Goal: Check status: Check status

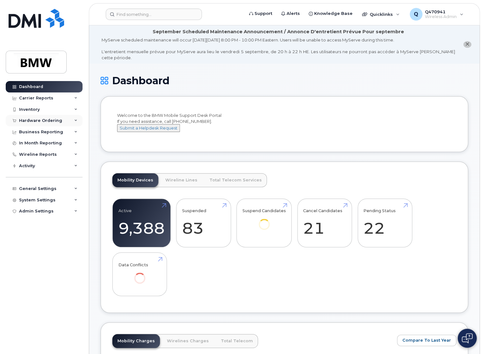
click at [53, 123] on div "Hardware Ordering" at bounding box center [44, 120] width 77 height 11
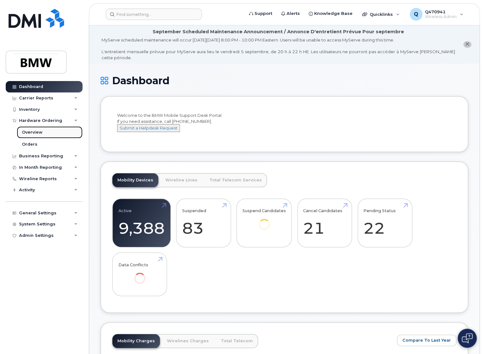
click at [43, 137] on link "Overview" at bounding box center [50, 133] width 66 height 12
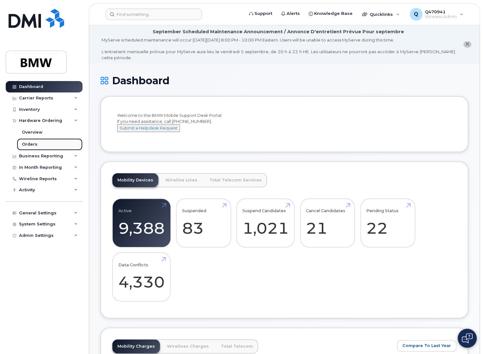
click at [30, 146] on div "Orders" at bounding box center [30, 145] width 16 height 6
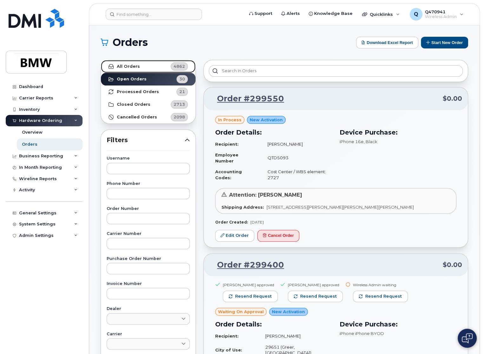
click at [131, 69] on link "All Orders 4862" at bounding box center [148, 66] width 94 height 13
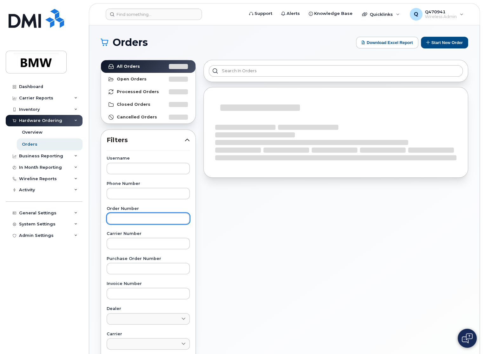
click at [155, 218] on input "text" at bounding box center [148, 218] width 83 height 11
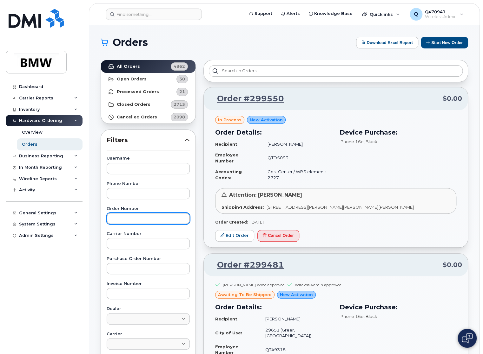
paste input "297070"
type input "297070"
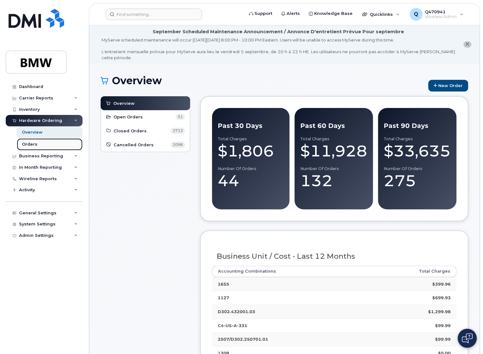
click at [38, 141] on link "Orders" at bounding box center [50, 145] width 66 height 12
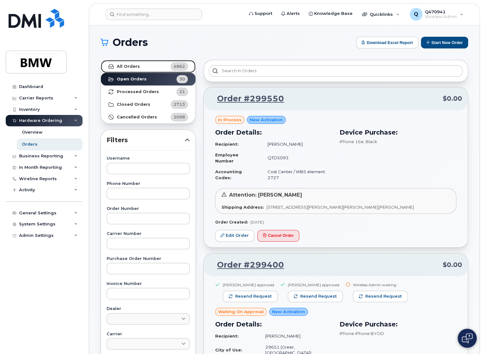
click at [124, 65] on strong "All Orders" at bounding box center [128, 66] width 23 height 5
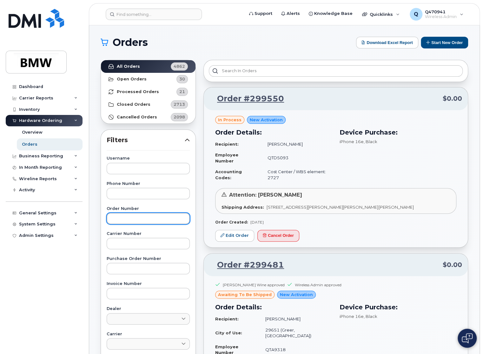
click at [140, 217] on input "text" at bounding box center [148, 218] width 83 height 11
paste input "297070"
type input "297070"
